Goal: Navigation & Orientation: Find specific page/section

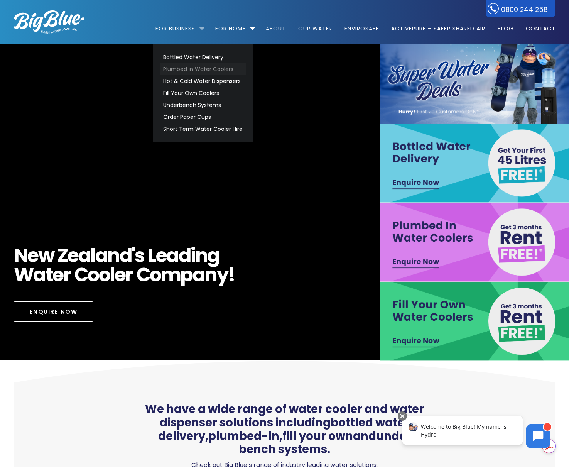
click at [185, 68] on link "Plumbed in Water Coolers" at bounding box center [203, 69] width 86 height 12
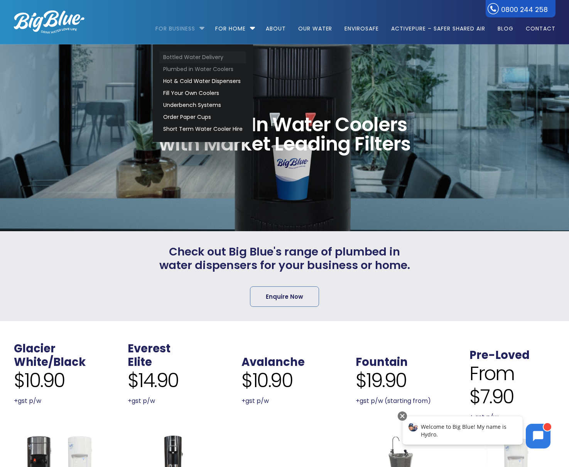
click at [193, 60] on link "Bottled Water Delivery" at bounding box center [203, 57] width 86 height 12
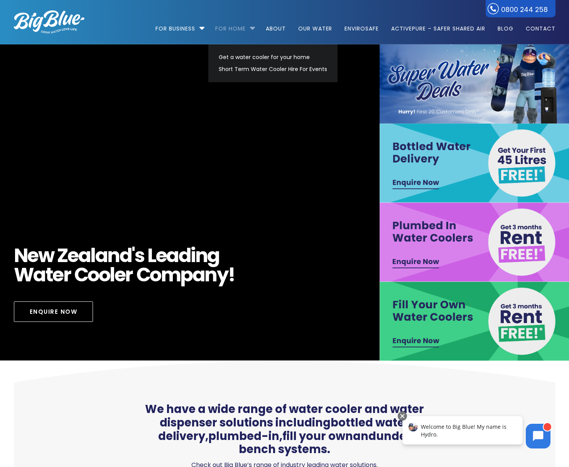
click at [218, 30] on link "For Home" at bounding box center [230, 25] width 41 height 50
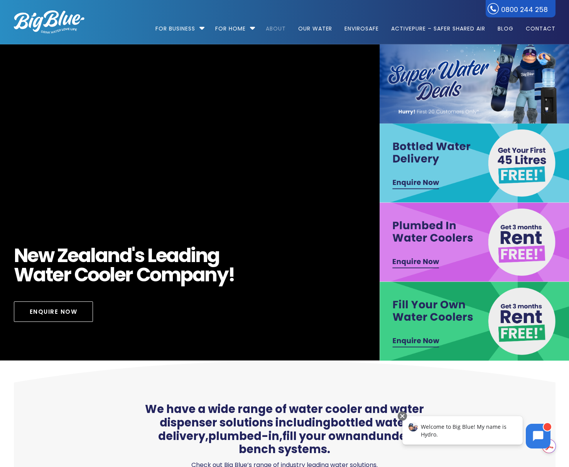
click at [270, 30] on link "About" at bounding box center [275, 25] width 31 height 50
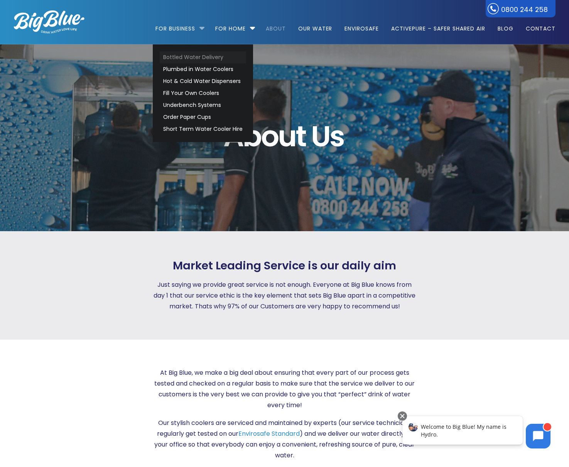
click at [179, 57] on link "Bottled Water Delivery" at bounding box center [203, 57] width 86 height 12
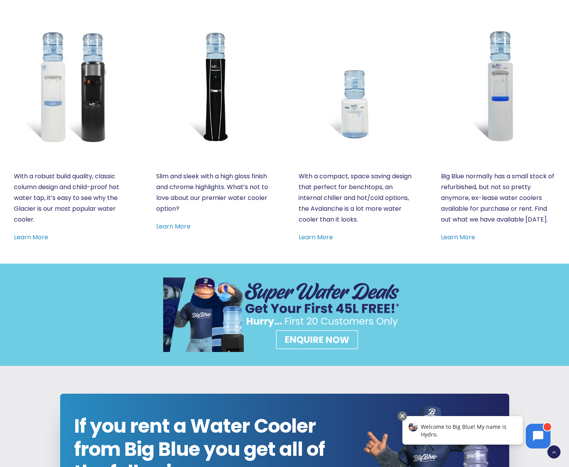
scroll to position [560, 0]
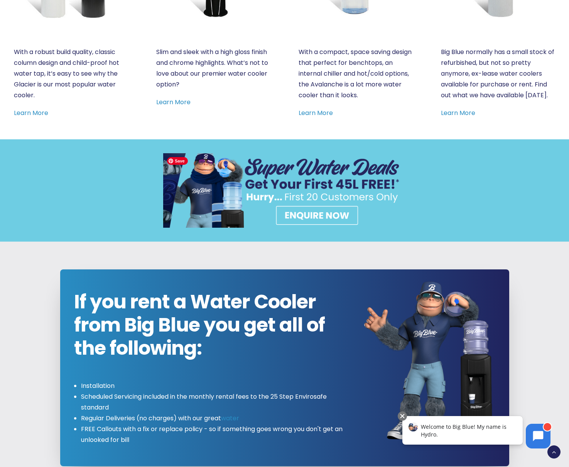
click at [326, 211] on img at bounding box center [284, 190] width 243 height 74
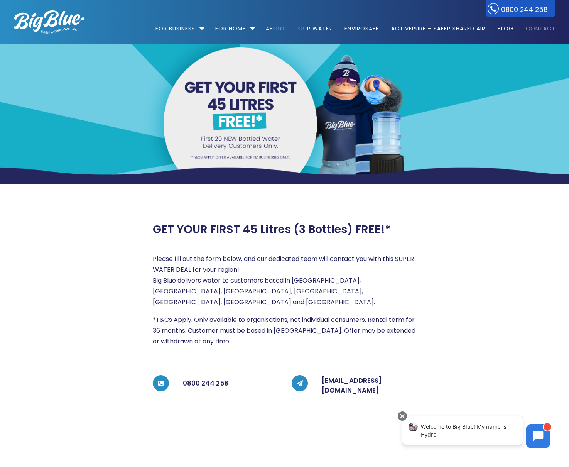
click at [544, 27] on link "Contact" at bounding box center [537, 25] width 35 height 50
